Goal: Task Accomplishment & Management: Complete application form

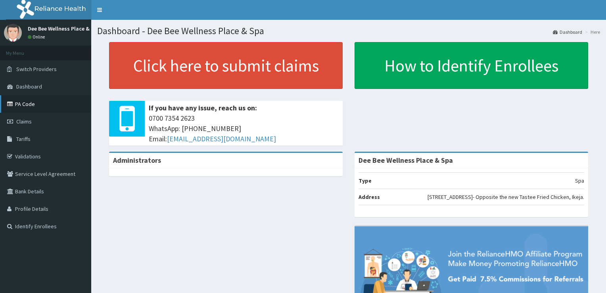
click at [49, 106] on link "PA Code" at bounding box center [45, 103] width 91 height 17
click at [40, 107] on link "PA Code" at bounding box center [45, 103] width 91 height 17
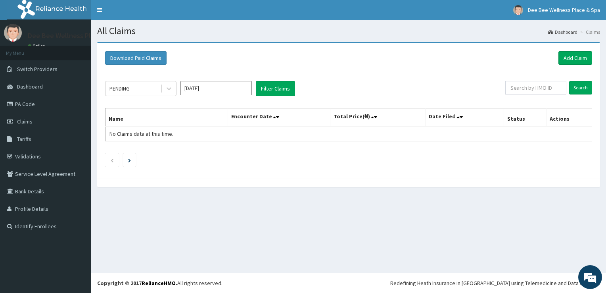
click at [233, 77] on div "PENDING Sep 2025 Filter Claims Search Name Encounter Date Total Price(₦) Date F…" at bounding box center [348, 121] width 495 height 105
click at [570, 54] on link "Add Claim" at bounding box center [575, 57] width 34 height 13
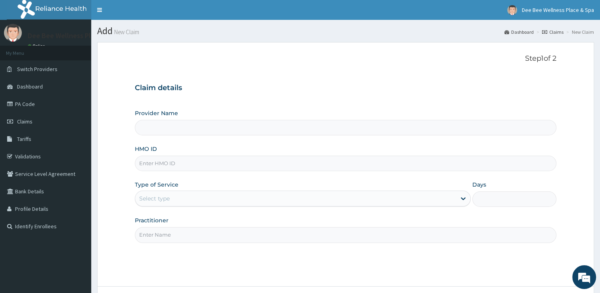
click at [255, 163] on input "HMO ID" at bounding box center [345, 162] width 421 height 15
type input "Dee Bee Wellness Place & Spa"
type input "1"
type input "BTS/10023/B"
click at [197, 236] on input "Practitioner" at bounding box center [345, 234] width 421 height 15
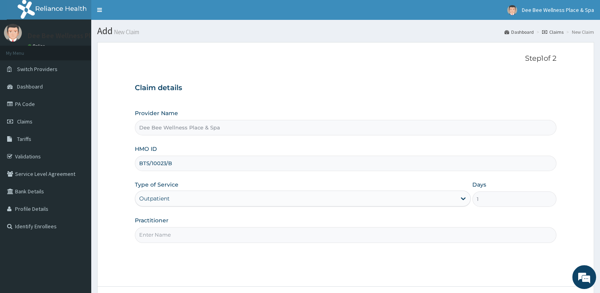
type input "Dee Bee Wellness Place & Spa"
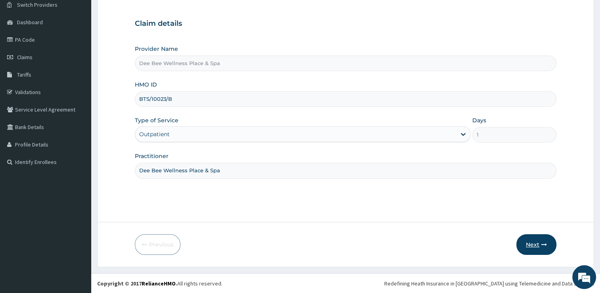
click at [534, 240] on button "Next" at bounding box center [536, 244] width 40 height 21
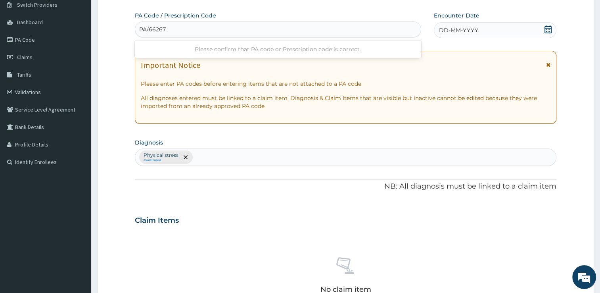
type input "PA/66267C"
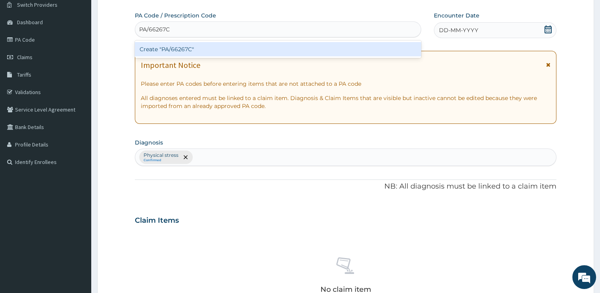
click at [229, 46] on div "Create "PA/66267C"" at bounding box center [278, 49] width 286 height 14
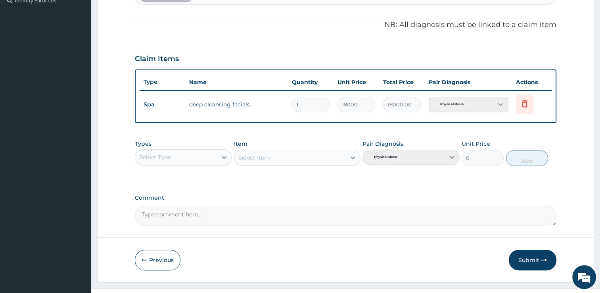
scroll to position [241, 0]
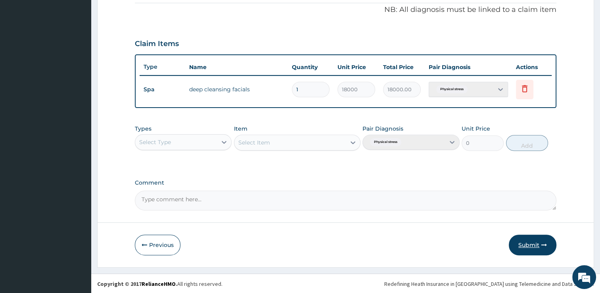
click at [528, 247] on button "Submit" at bounding box center [533, 244] width 48 height 21
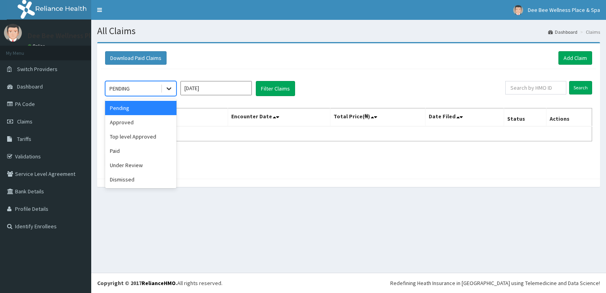
click at [168, 86] on icon at bounding box center [169, 88] width 8 height 8
click at [142, 172] on div "Dismissed" at bounding box center [140, 179] width 71 height 14
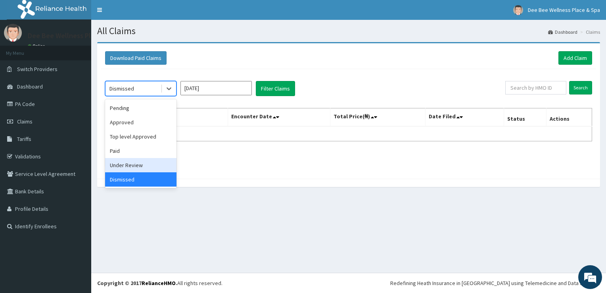
drag, startPoint x: 163, startPoint y: 84, endPoint x: 140, endPoint y: 165, distance: 83.9
click at [140, 96] on div "option Dismissed, selected. option Under Review focused, 5 of 6. 6 results avai…" at bounding box center [140, 88] width 71 height 15
click at [140, 165] on div "Under Review" at bounding box center [140, 165] width 71 height 14
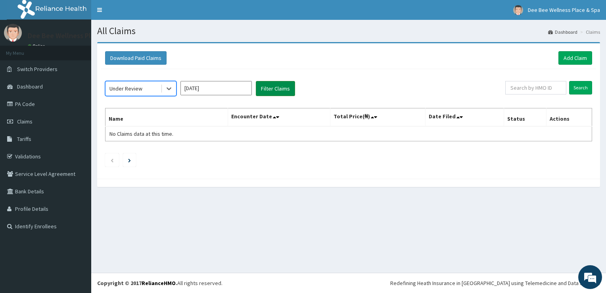
click at [270, 90] on button "Filter Claims" at bounding box center [275, 88] width 39 height 15
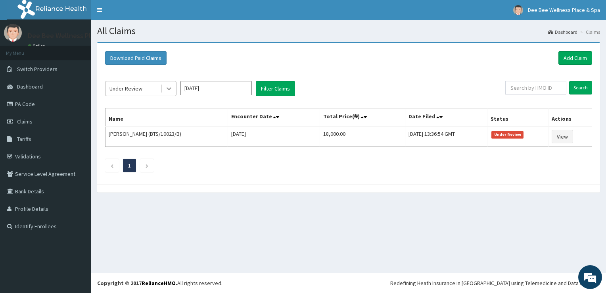
click at [174, 92] on div at bounding box center [169, 88] width 14 height 14
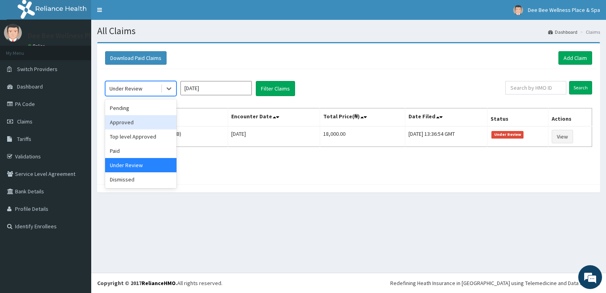
click at [145, 119] on div "Approved" at bounding box center [140, 122] width 71 height 14
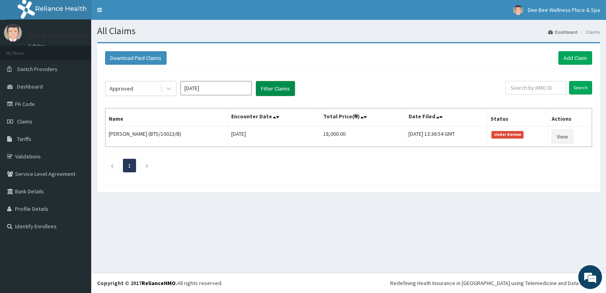
click at [275, 90] on button "Filter Claims" at bounding box center [275, 88] width 39 height 15
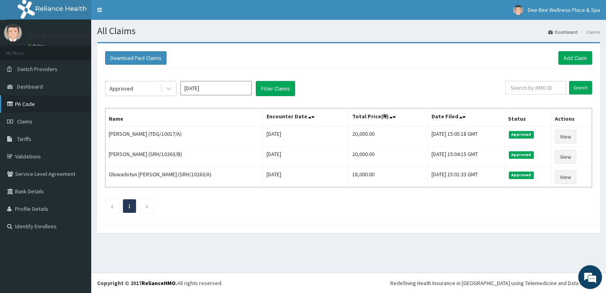
click at [37, 103] on link "PA Code" at bounding box center [45, 103] width 91 height 17
